Goal: Transaction & Acquisition: Obtain resource

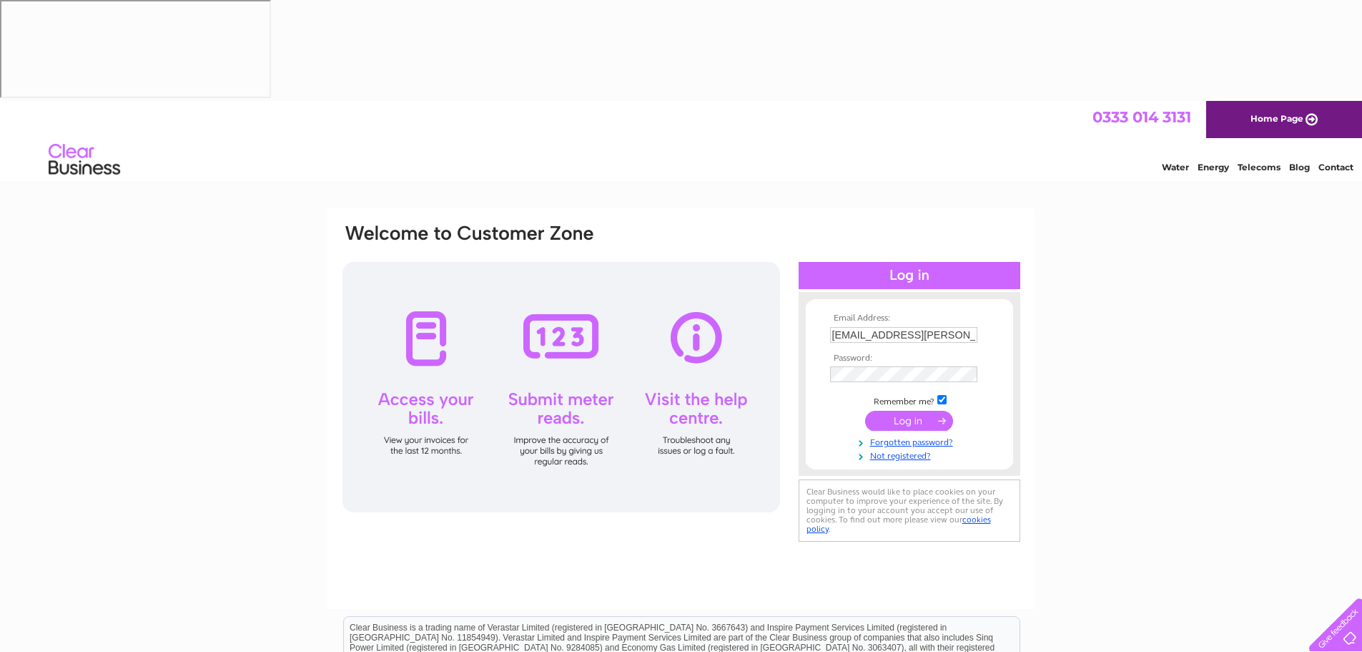
click at [1206, 323] on div "Email Address: [EMAIL_ADDRESS][PERSON_NAME][DOMAIN_NAME] Password:" at bounding box center [681, 530] width 1362 height 645
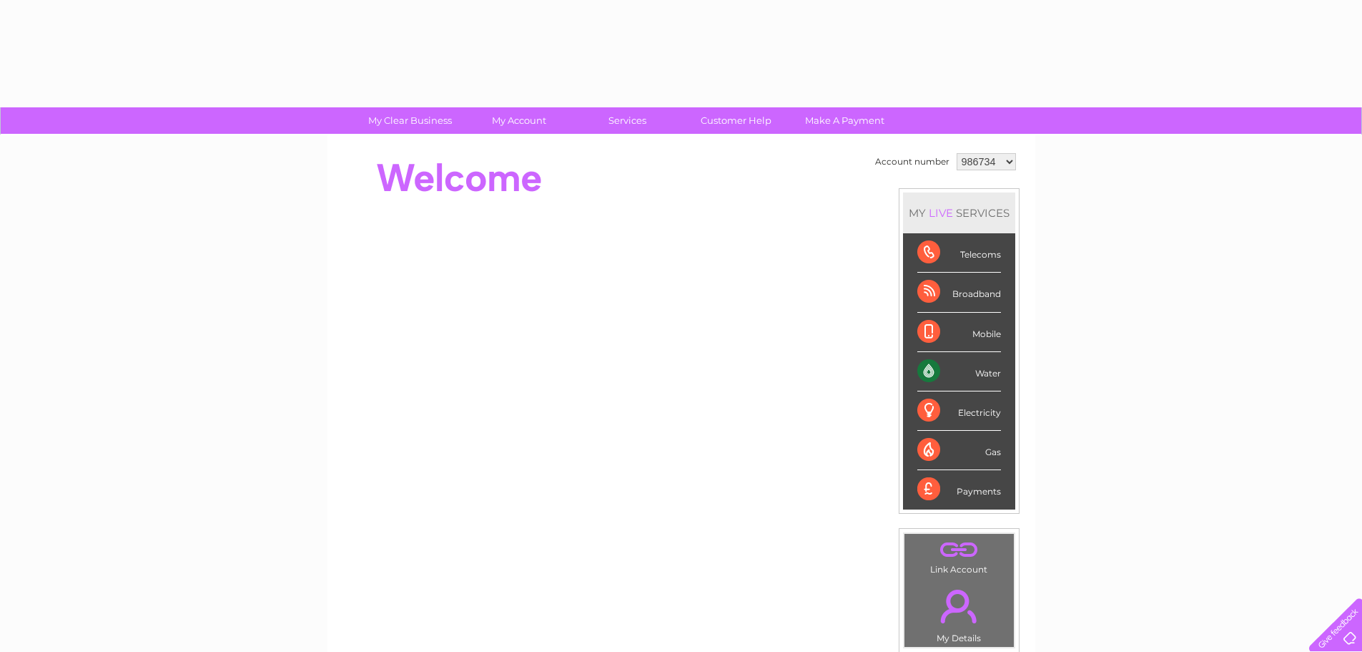
click at [905, 318] on li "Mobile" at bounding box center [959, 332] width 112 height 39
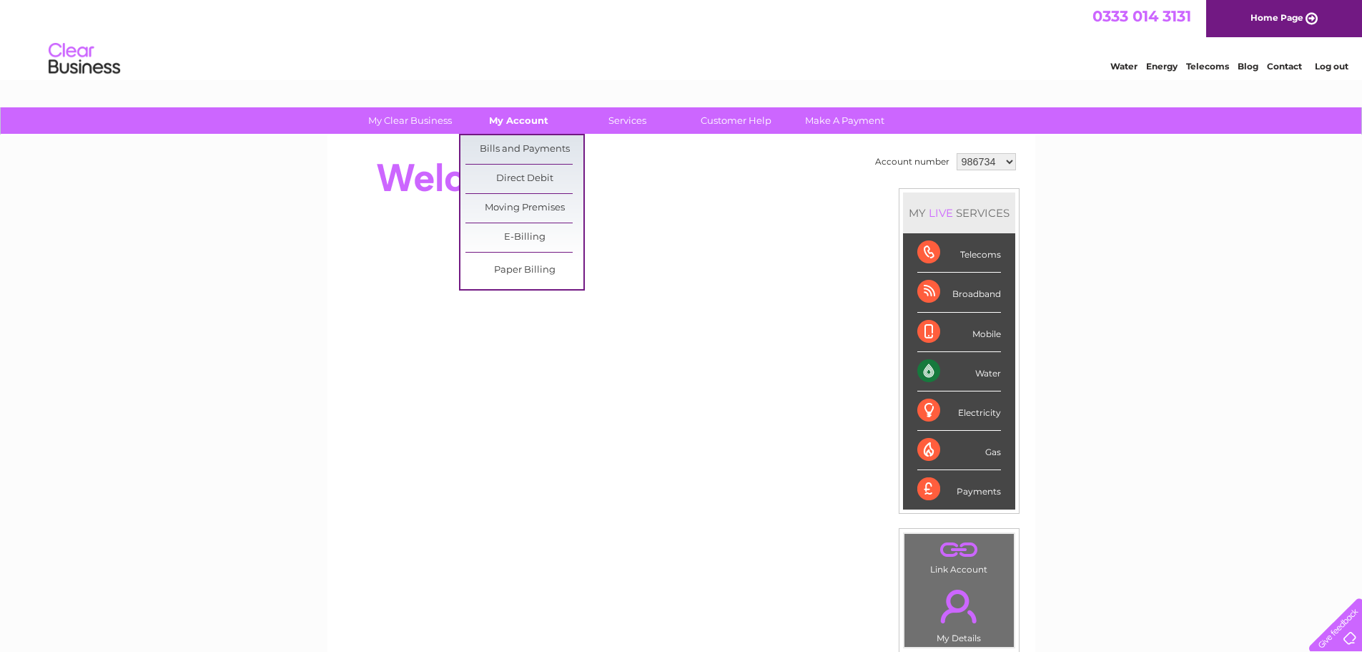
click at [534, 124] on link "My Account" at bounding box center [519, 120] width 118 height 26
click at [526, 147] on link "Bills and Payments" at bounding box center [525, 149] width 118 height 29
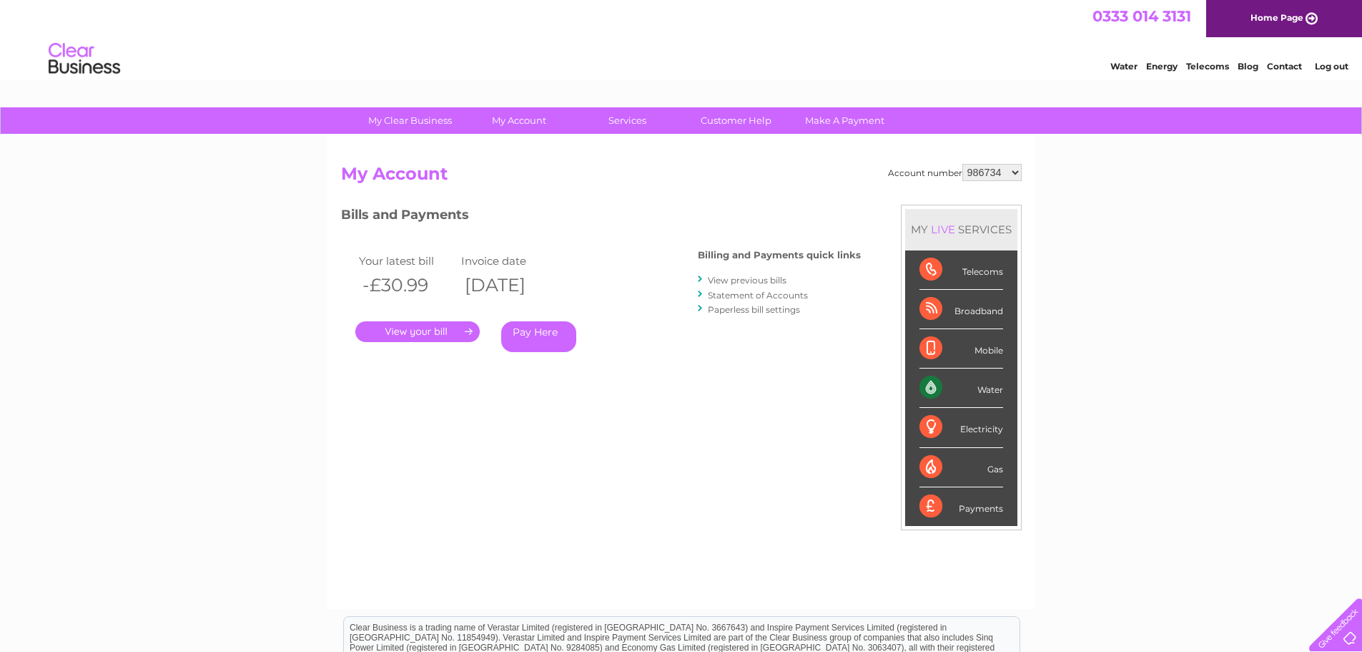
click at [429, 334] on link "." at bounding box center [417, 331] width 124 height 21
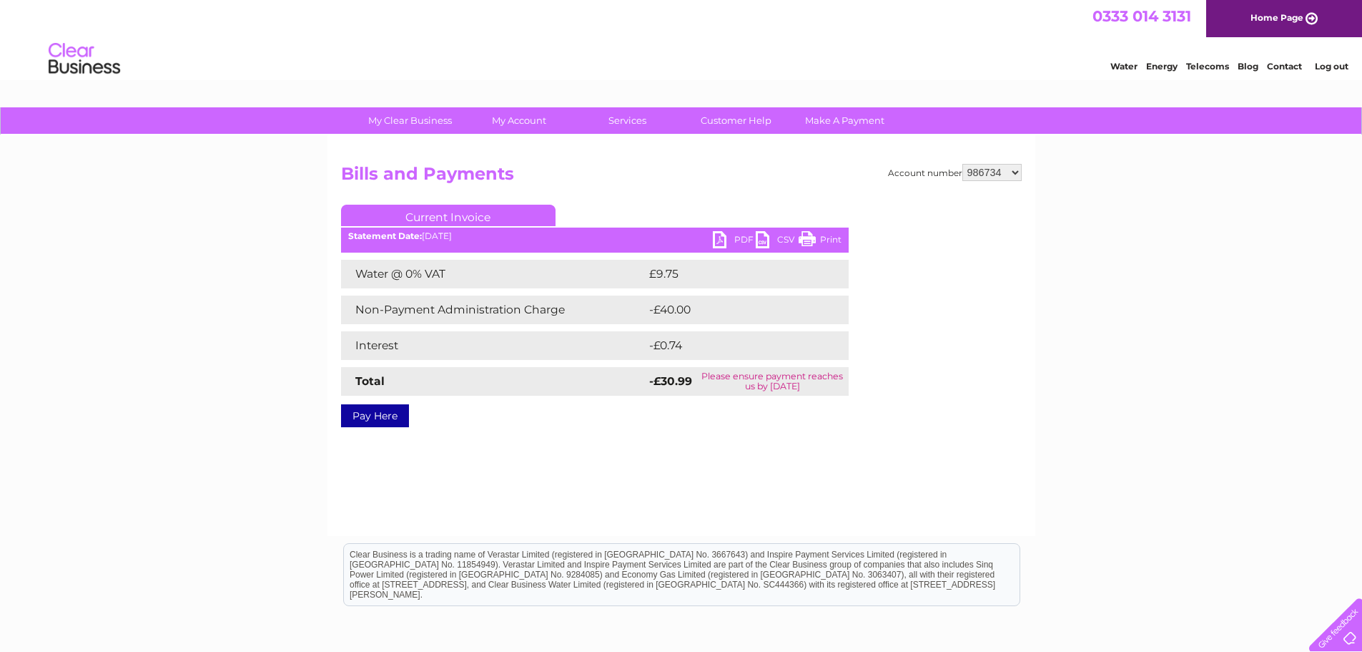
click at [735, 241] on link "PDF" at bounding box center [734, 241] width 43 height 21
click at [999, 170] on select "986734 998449 1117552" at bounding box center [992, 172] width 59 height 17
click at [964, 164] on select "986734 998449 1117552" at bounding box center [992, 172] width 59 height 17
click at [1076, 237] on div "My Clear Business Login Details My Details My Preferences Link Account My Accou…" at bounding box center [681, 443] width 1362 height 673
click at [727, 235] on link "PDF" at bounding box center [734, 241] width 43 height 21
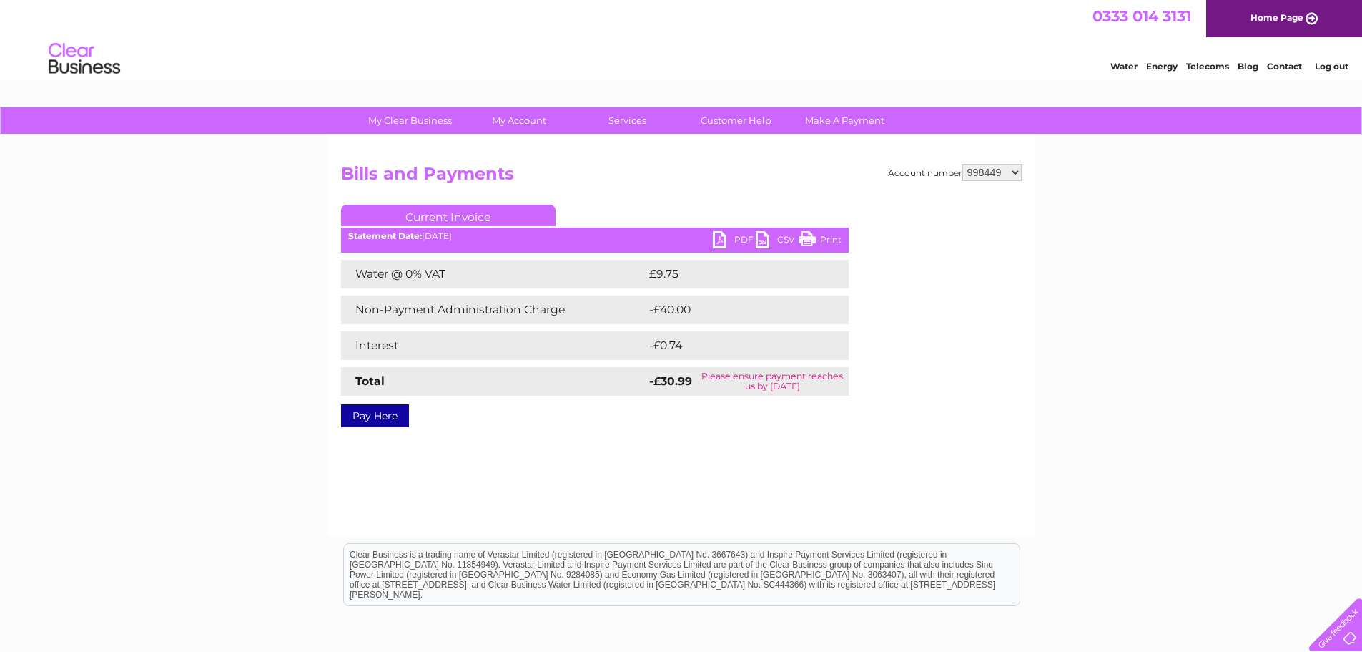
click at [1169, 271] on div "My Clear Business Login Details My Details My Preferences Link Account My Accou…" at bounding box center [681, 443] width 1362 height 673
click at [1094, 290] on div "My Clear Business Login Details My Details My Preferences Link Account My Accou…" at bounding box center [681, 443] width 1362 height 673
click at [983, 175] on select "986734 998449 1117552" at bounding box center [992, 172] width 59 height 17
click at [964, 164] on select "986734 998449 1117552" at bounding box center [992, 172] width 59 height 17
click at [673, 481] on div "Account number 986734 998449 1117552 Bills and Payments Current Invoice PDF CSV…" at bounding box center [682, 335] width 708 height 401
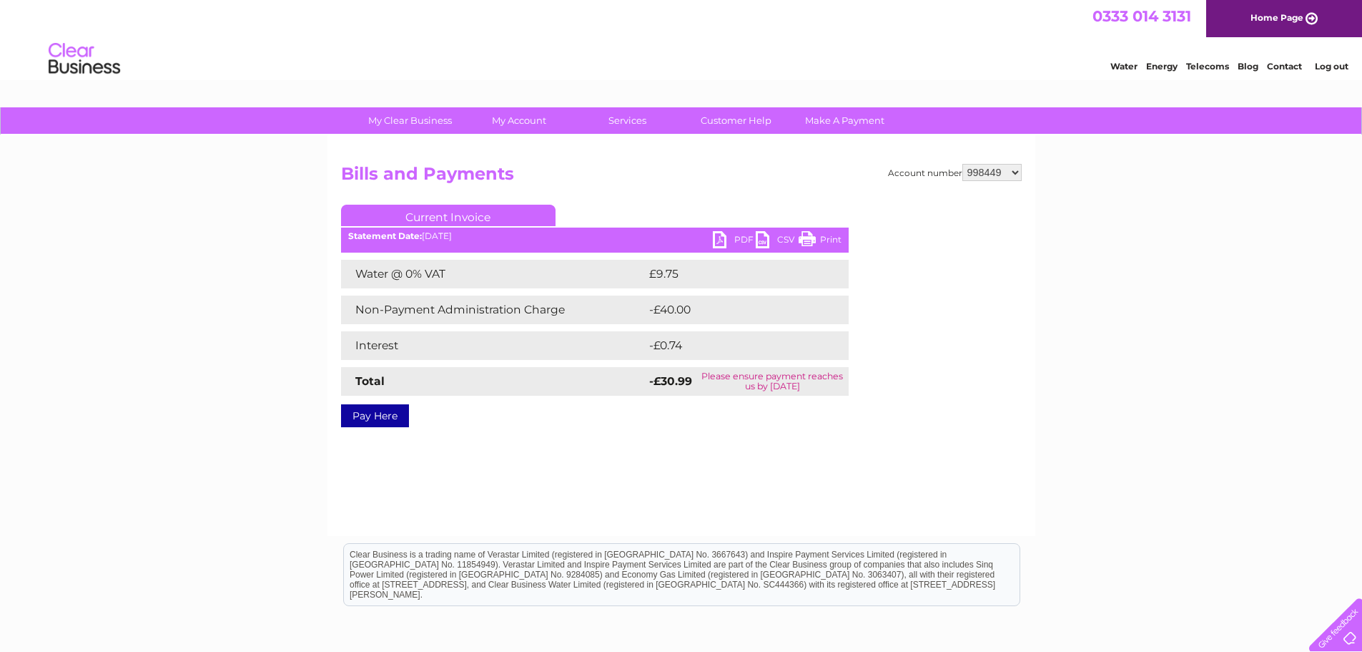
click at [717, 232] on link "PDF" at bounding box center [734, 241] width 43 height 21
click at [1089, 225] on div "My Clear Business Login Details My Details My Preferences Link Account My Accou…" at bounding box center [681, 443] width 1362 height 673
drag, startPoint x: 1058, startPoint y: 481, endPoint x: 1061, endPoint y: 455, distance: 26.7
click at [1059, 481] on div "My Clear Business Login Details My Details My Preferences Link Account My Accou…" at bounding box center [681, 443] width 1362 height 673
click at [991, 169] on select "986734 998449 1117552" at bounding box center [992, 172] width 59 height 17
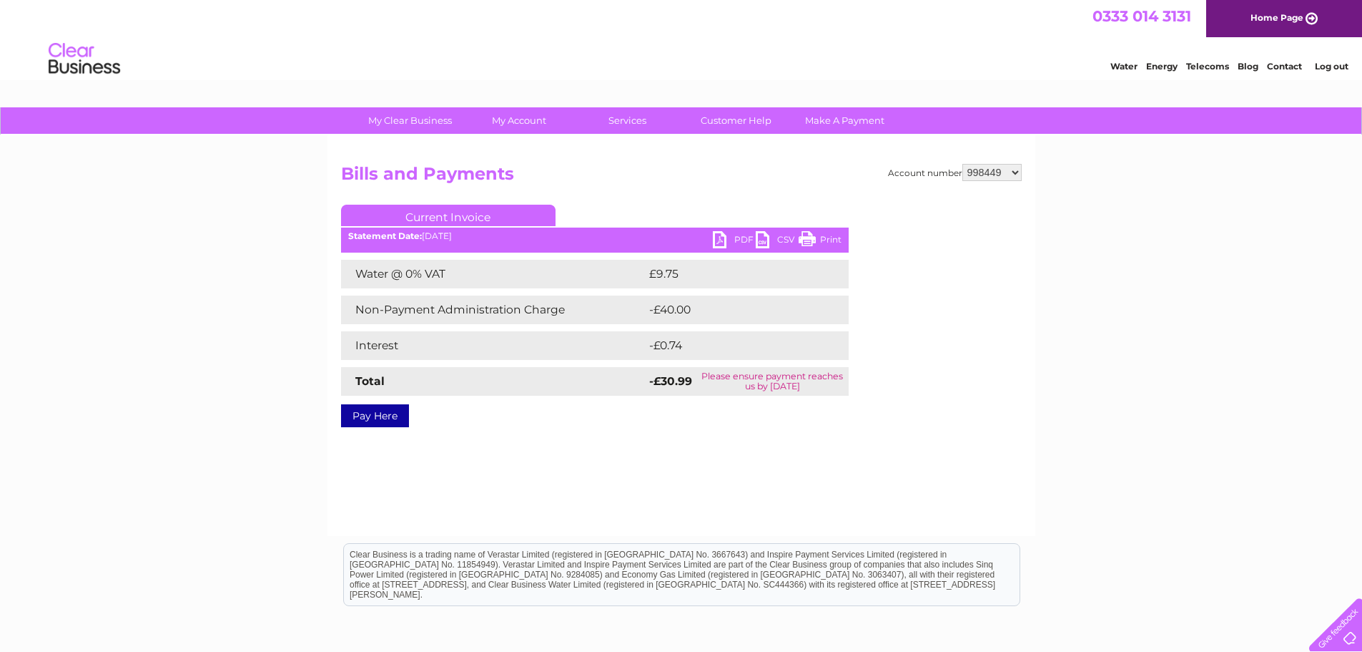
select select "1117552"
click at [964, 164] on select "986734 998449 1117552" at bounding box center [992, 172] width 59 height 17
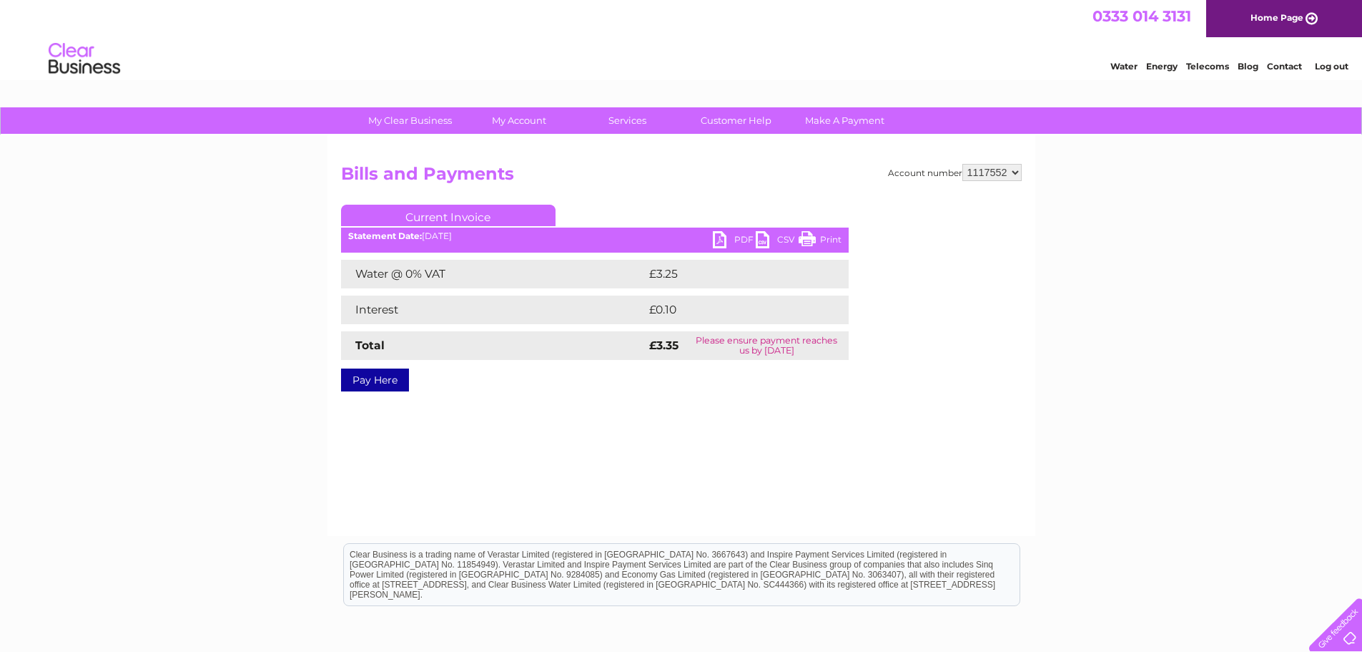
click at [718, 241] on link "PDF" at bounding box center [734, 241] width 43 height 21
click at [1003, 169] on select "986734 998449 1117552" at bounding box center [992, 172] width 59 height 17
select select "998449"
click at [964, 164] on select "986734 998449 1117552" at bounding box center [992, 172] width 59 height 17
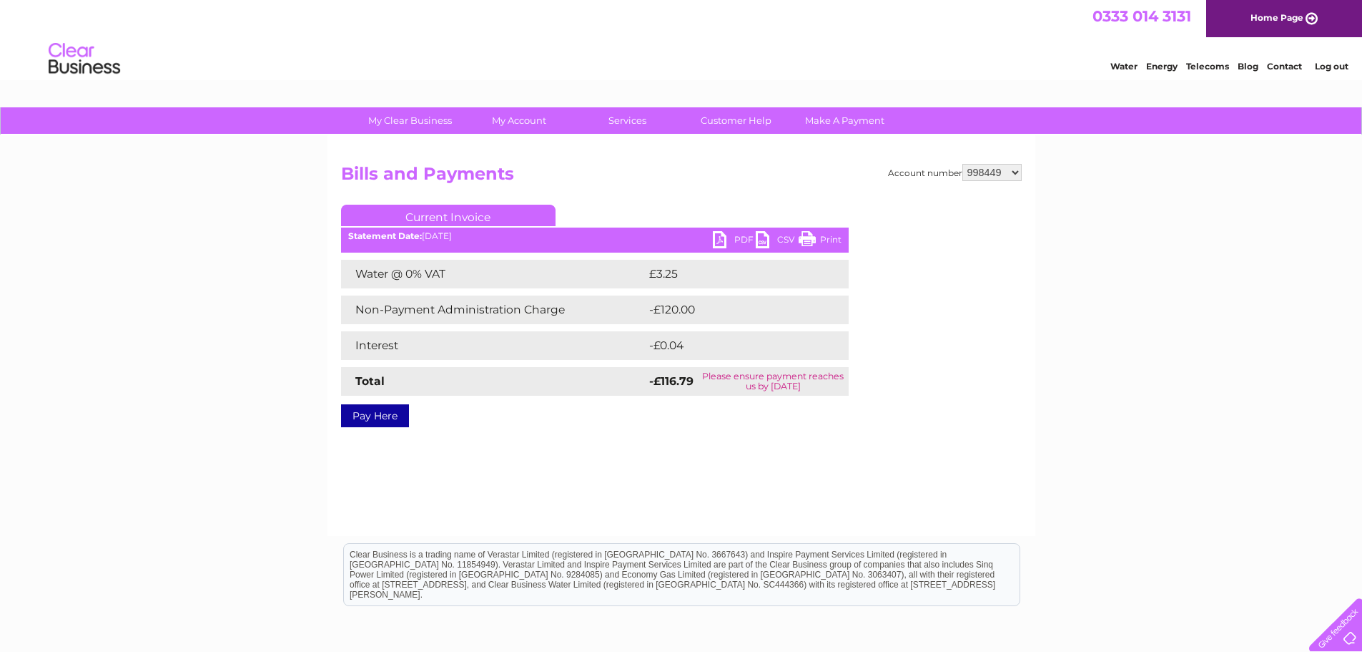
click at [723, 238] on link "PDF" at bounding box center [734, 241] width 43 height 21
